Goal: Information Seeking & Learning: Learn about a topic

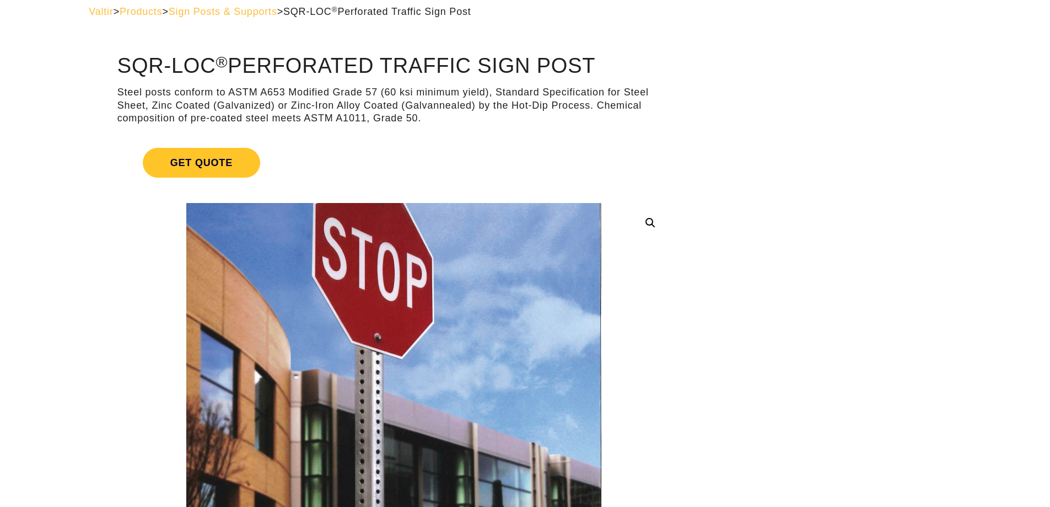
scroll to position [165, 0]
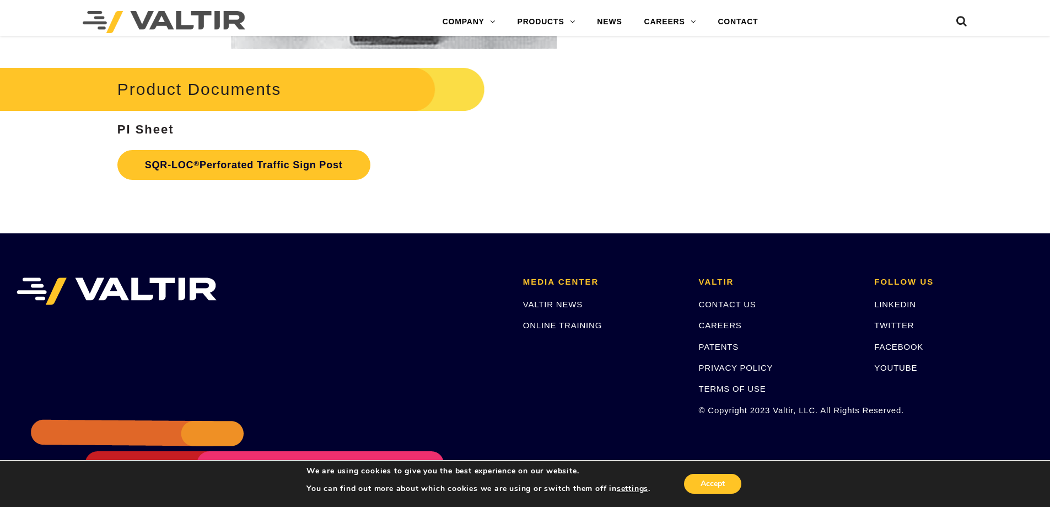
scroll to position [2208, 0]
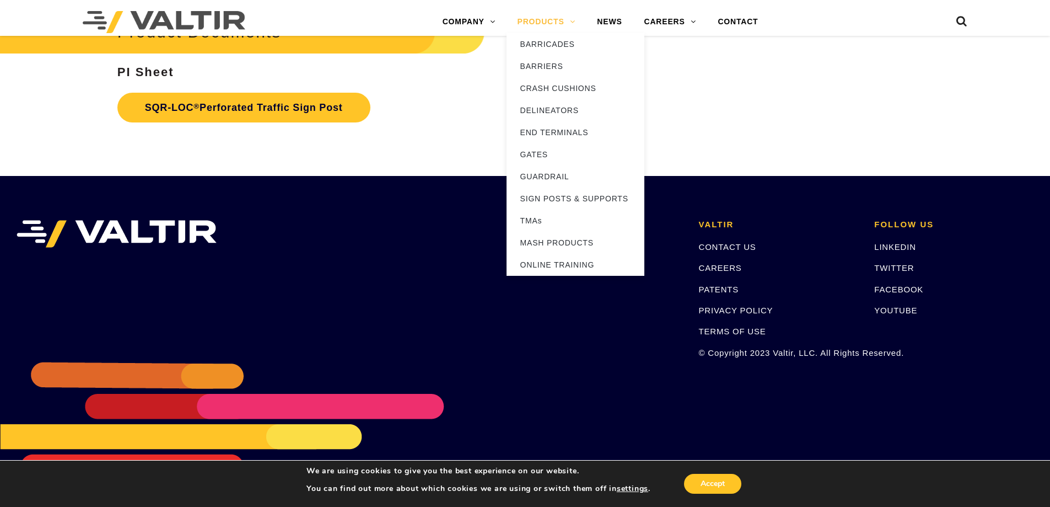
click at [562, 22] on link "PRODUCTS" at bounding box center [547, 22] width 80 height 22
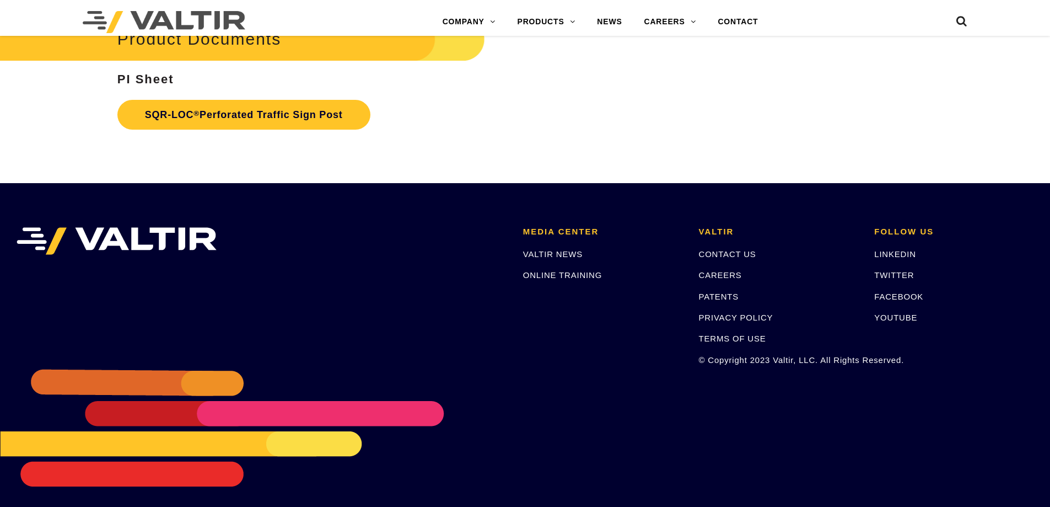
scroll to position [2208, 0]
